Goal: Browse casually: Explore the website without a specific task or goal

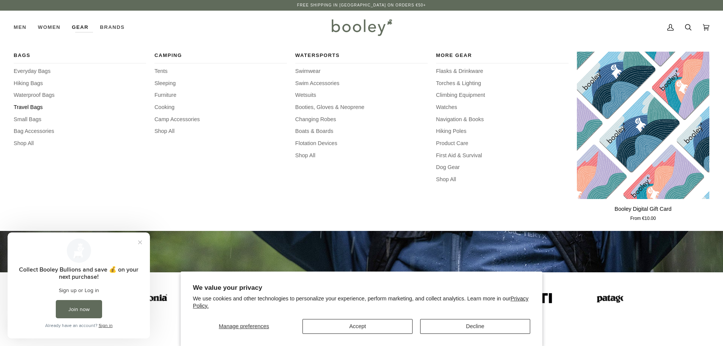
click at [23, 105] on span "Travel Bags" at bounding box center [80, 107] width 132 height 8
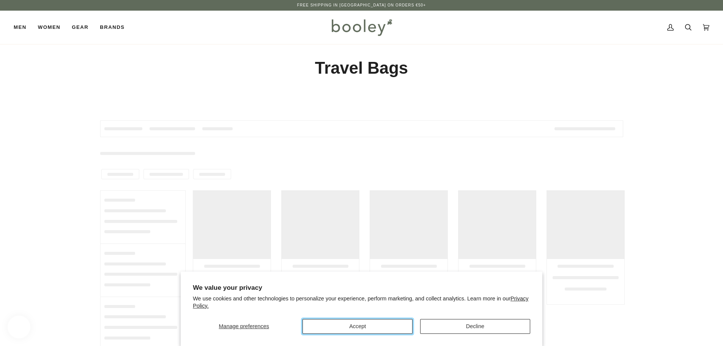
click at [354, 327] on button "Accept" at bounding box center [357, 326] width 110 height 15
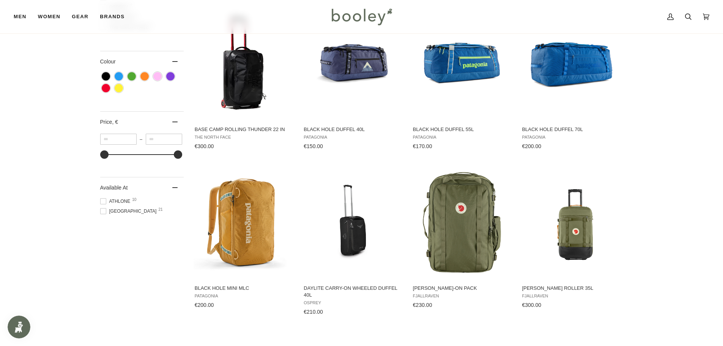
scroll to position [114, 0]
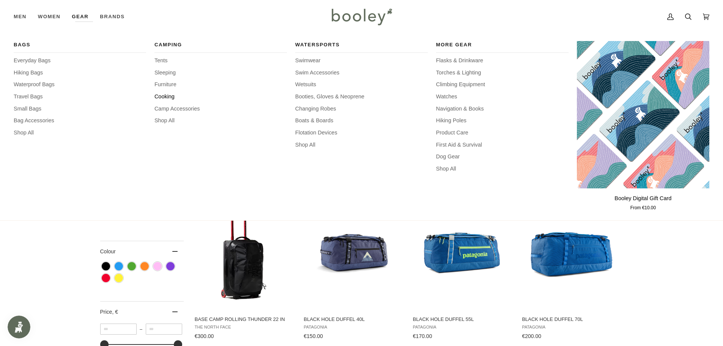
click at [159, 96] on span "Cooking" at bounding box center [220, 97] width 132 height 8
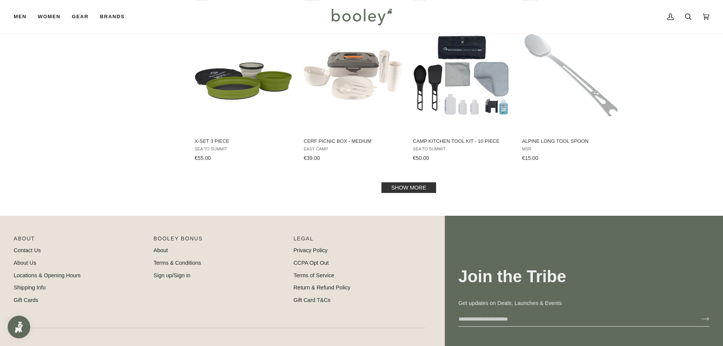
scroll to position [797, 0]
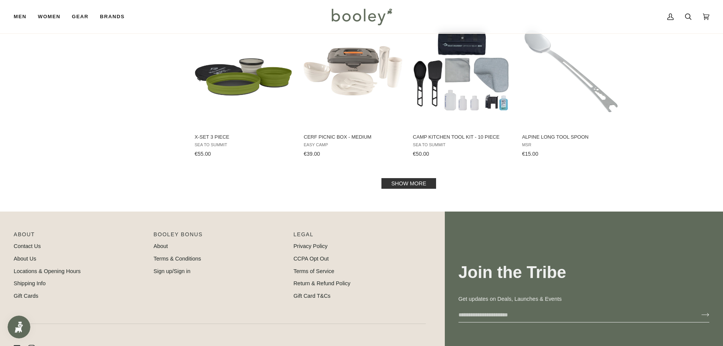
click at [423, 185] on link "Show more" at bounding box center [408, 183] width 55 height 11
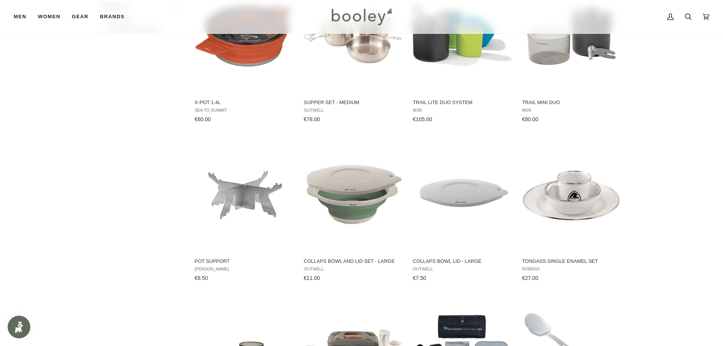
scroll to position [228, 0]
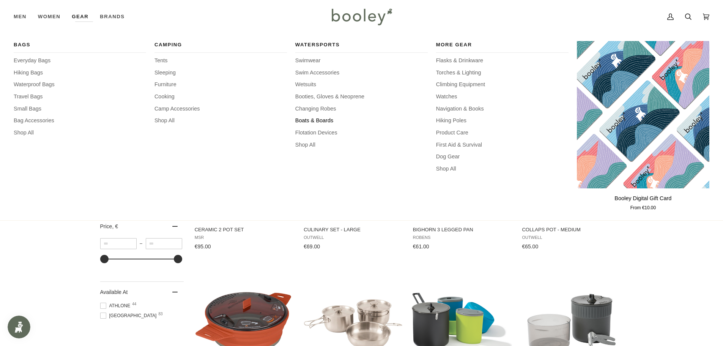
click at [303, 119] on span "Boats & Boards" at bounding box center [361, 120] width 132 height 8
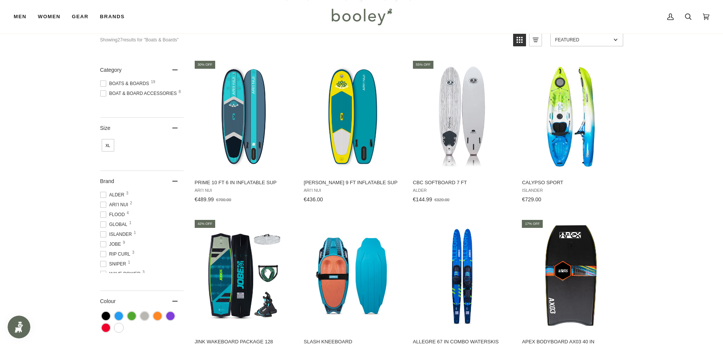
scroll to position [80, 0]
